Goal: Task Accomplishment & Management: Complete application form

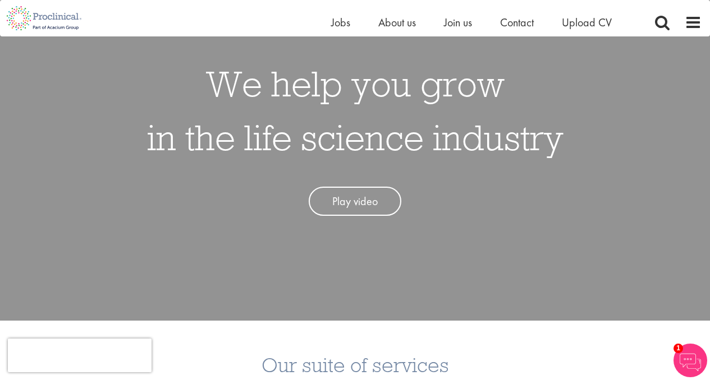
scroll to position [97, 0]
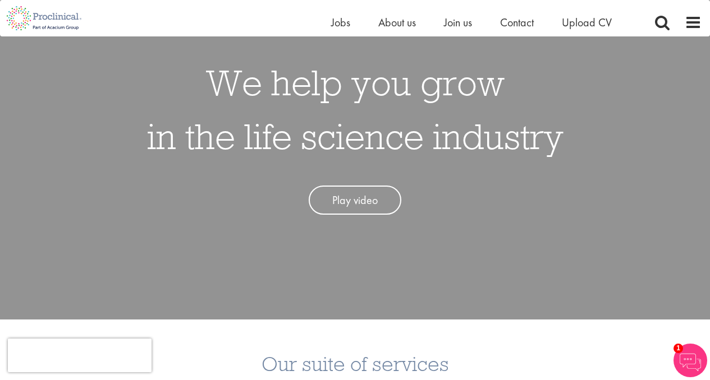
click at [357, 199] on link "Play video" at bounding box center [355, 201] width 93 height 30
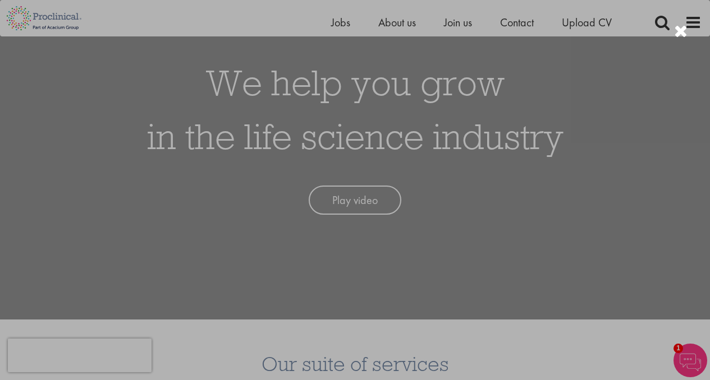
click at [614, 262] on div at bounding box center [355, 190] width 710 height 380
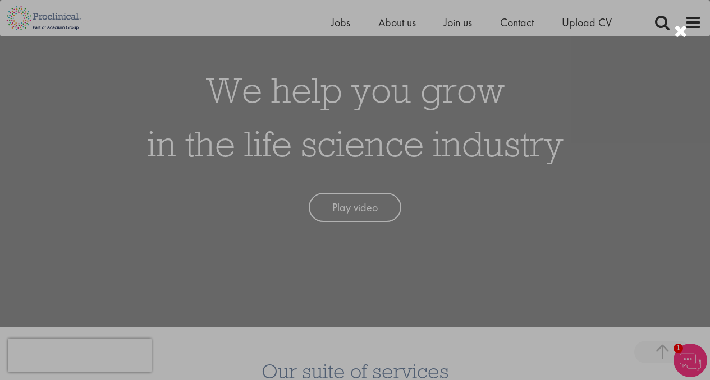
scroll to position [0, 0]
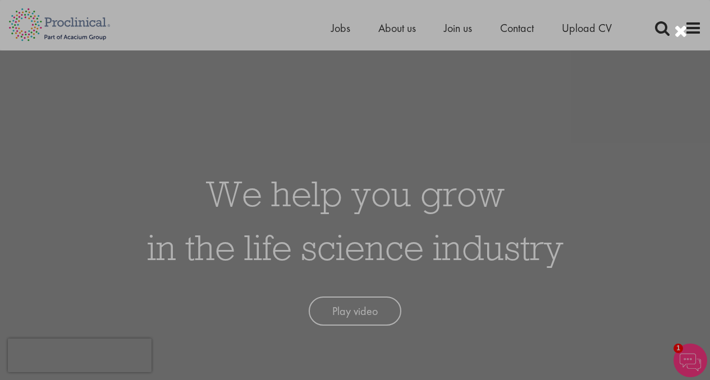
click at [72, 215] on div at bounding box center [355, 190] width 710 height 380
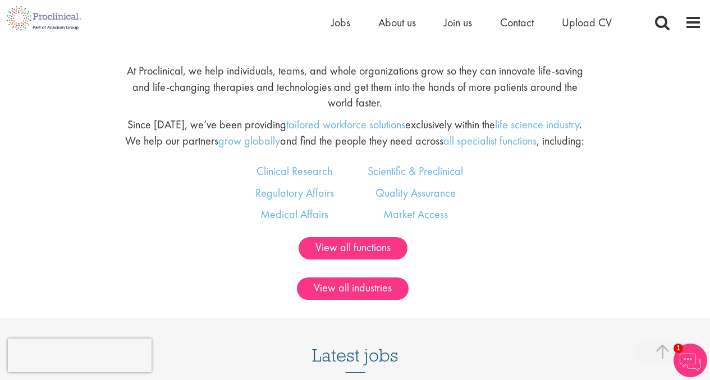
scroll to position [636, 0]
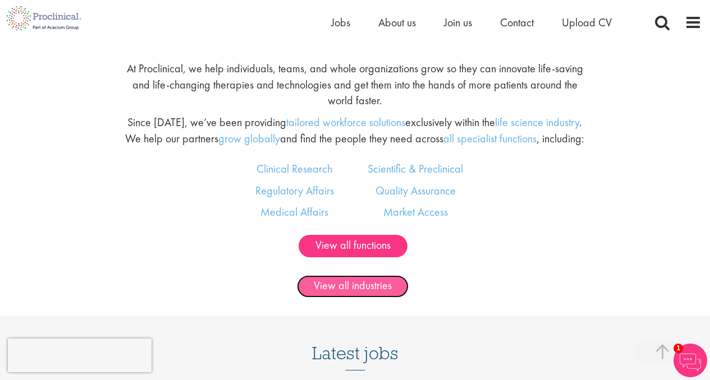
click at [364, 287] on link "View all industries" at bounding box center [353, 286] width 112 height 22
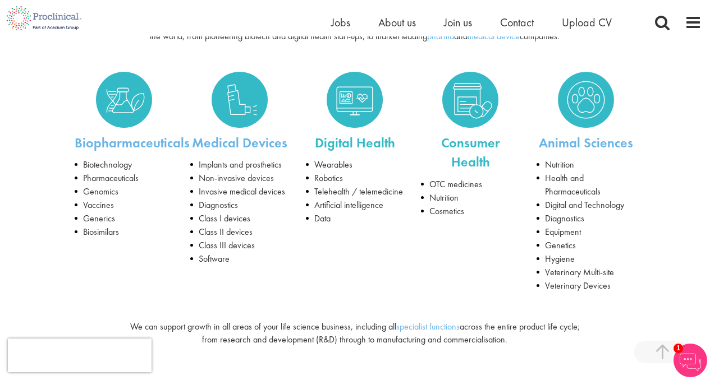
scroll to position [193, 0]
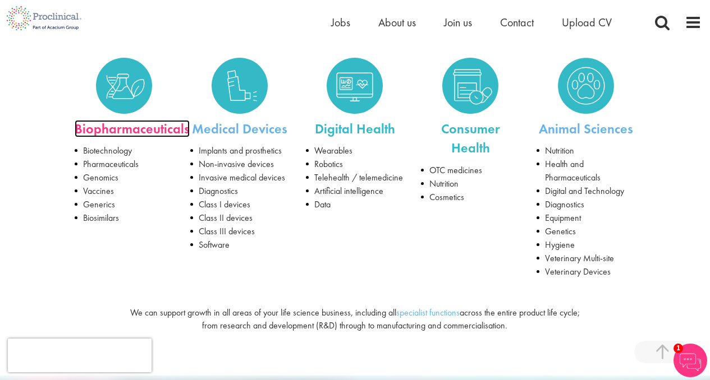
click at [122, 128] on link "Biopharmaceuticals" at bounding box center [132, 128] width 115 height 17
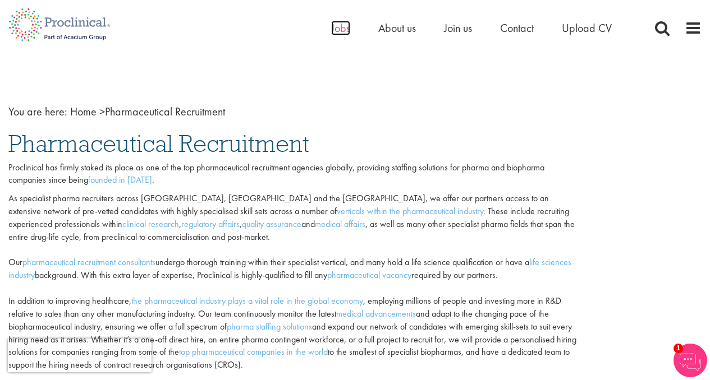
click at [343, 31] on span "Jobs" at bounding box center [340, 28] width 19 height 15
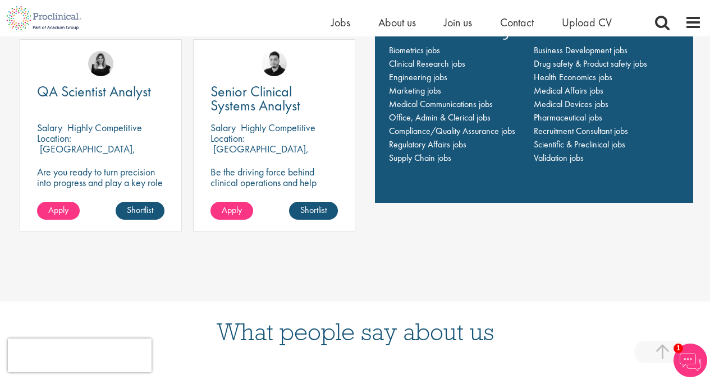
scroll to position [881, 0]
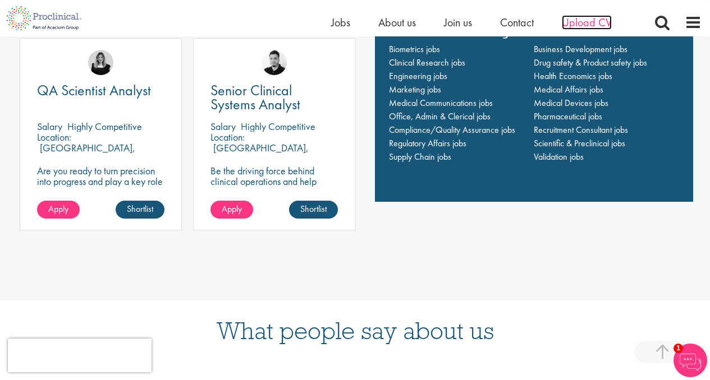
click at [578, 22] on span "Upload CV" at bounding box center [587, 22] width 50 height 15
